Goal: Information Seeking & Learning: Learn about a topic

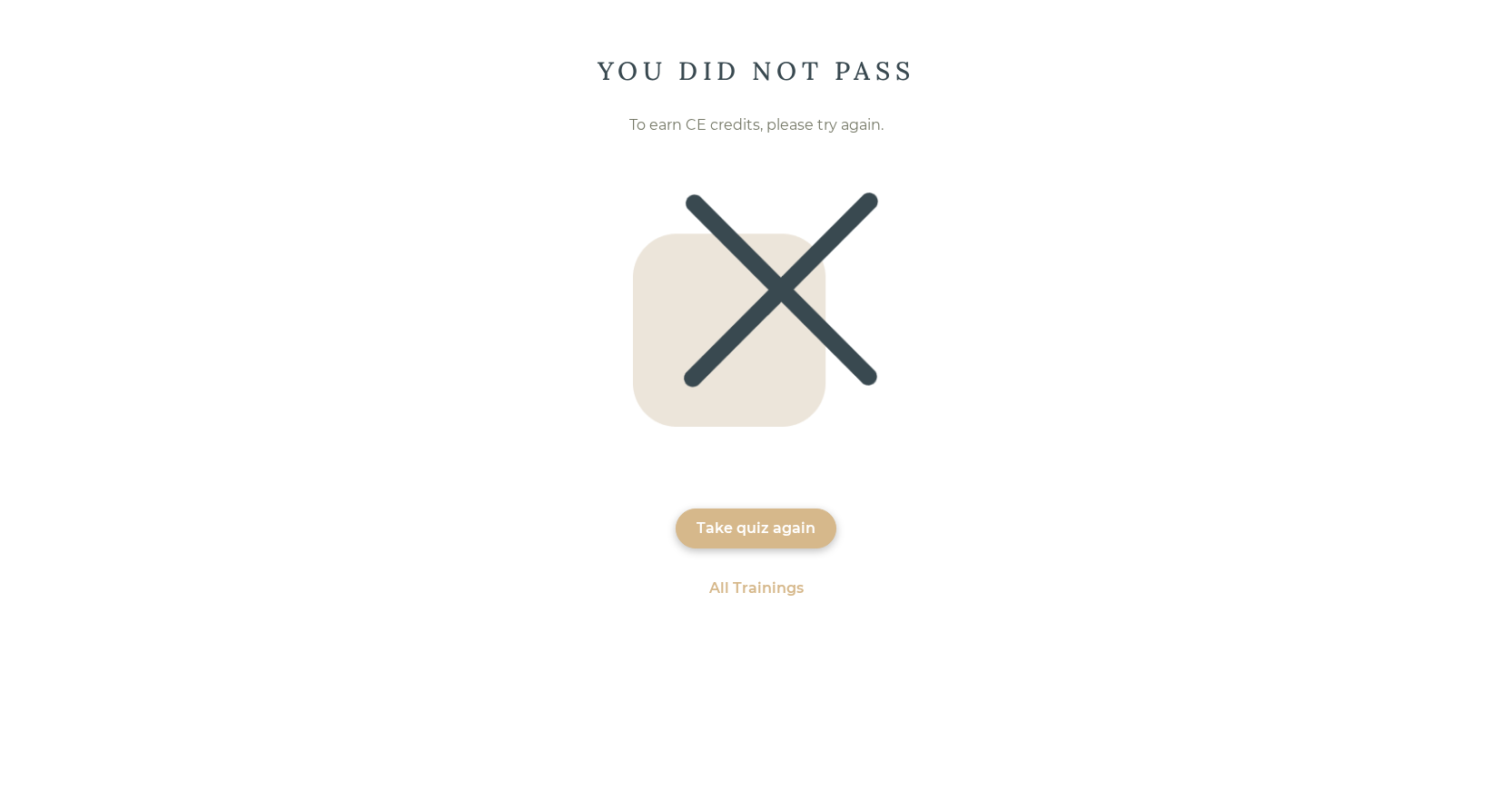
click at [761, 524] on div "Take quiz again" at bounding box center [756, 528] width 119 height 22
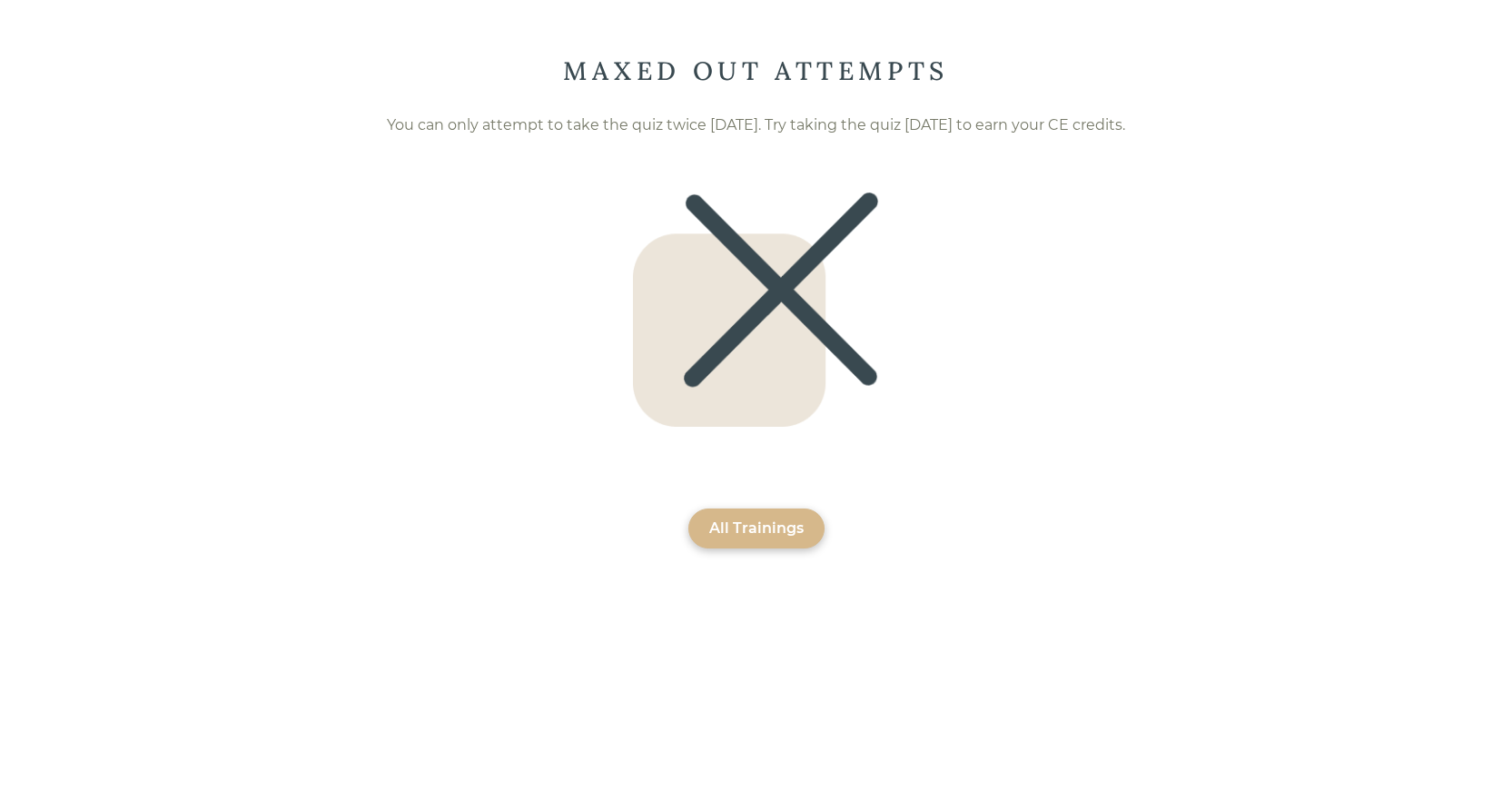
click at [765, 524] on div "All Trainings" at bounding box center [756, 528] width 95 height 22
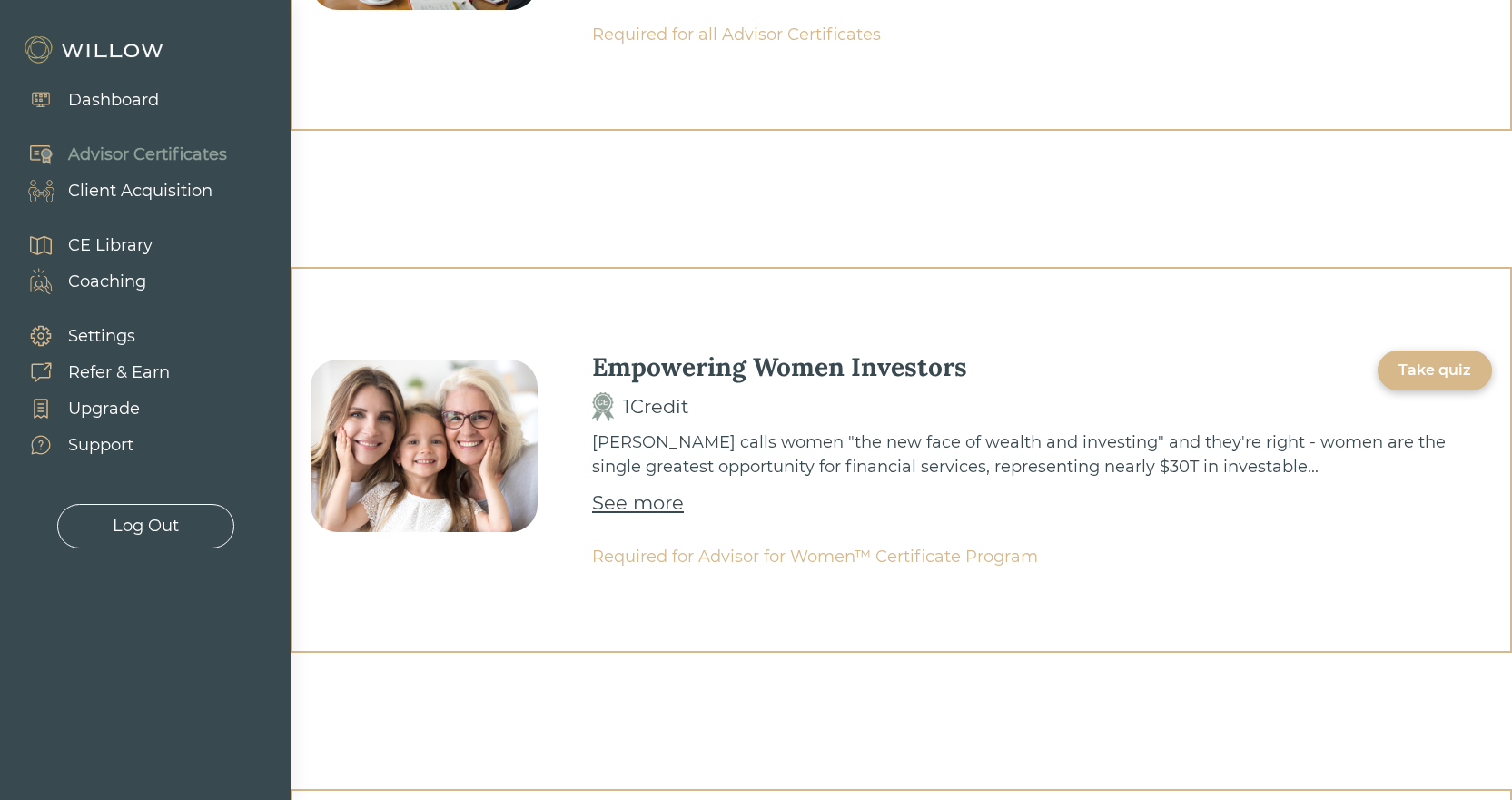
scroll to position [363, 0]
